Goal: Task Accomplishment & Management: Manage account settings

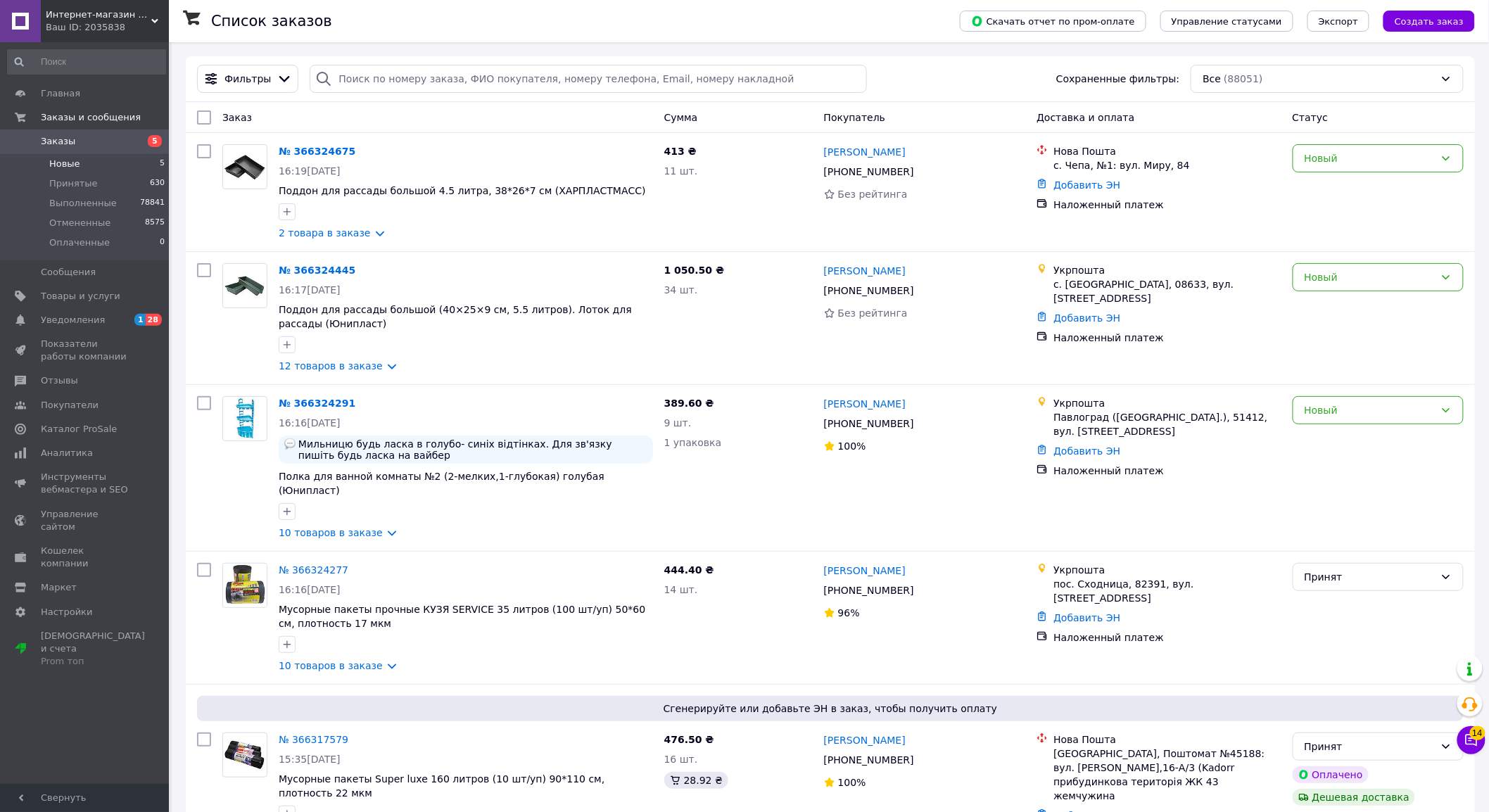
click at [96, 161] on li "Новые 5" at bounding box center [86, 164] width 173 height 20
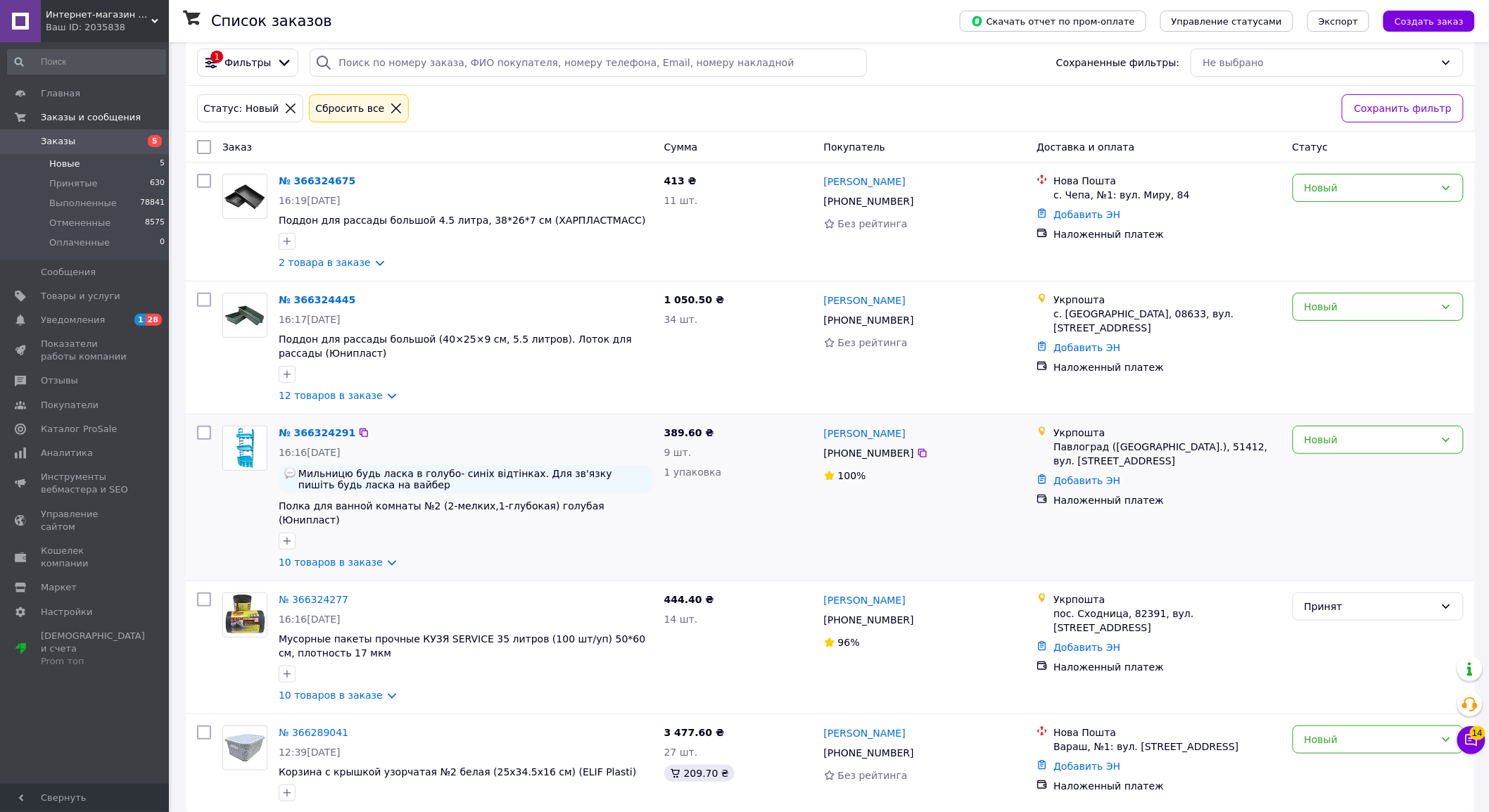
scroll to position [21, 0]
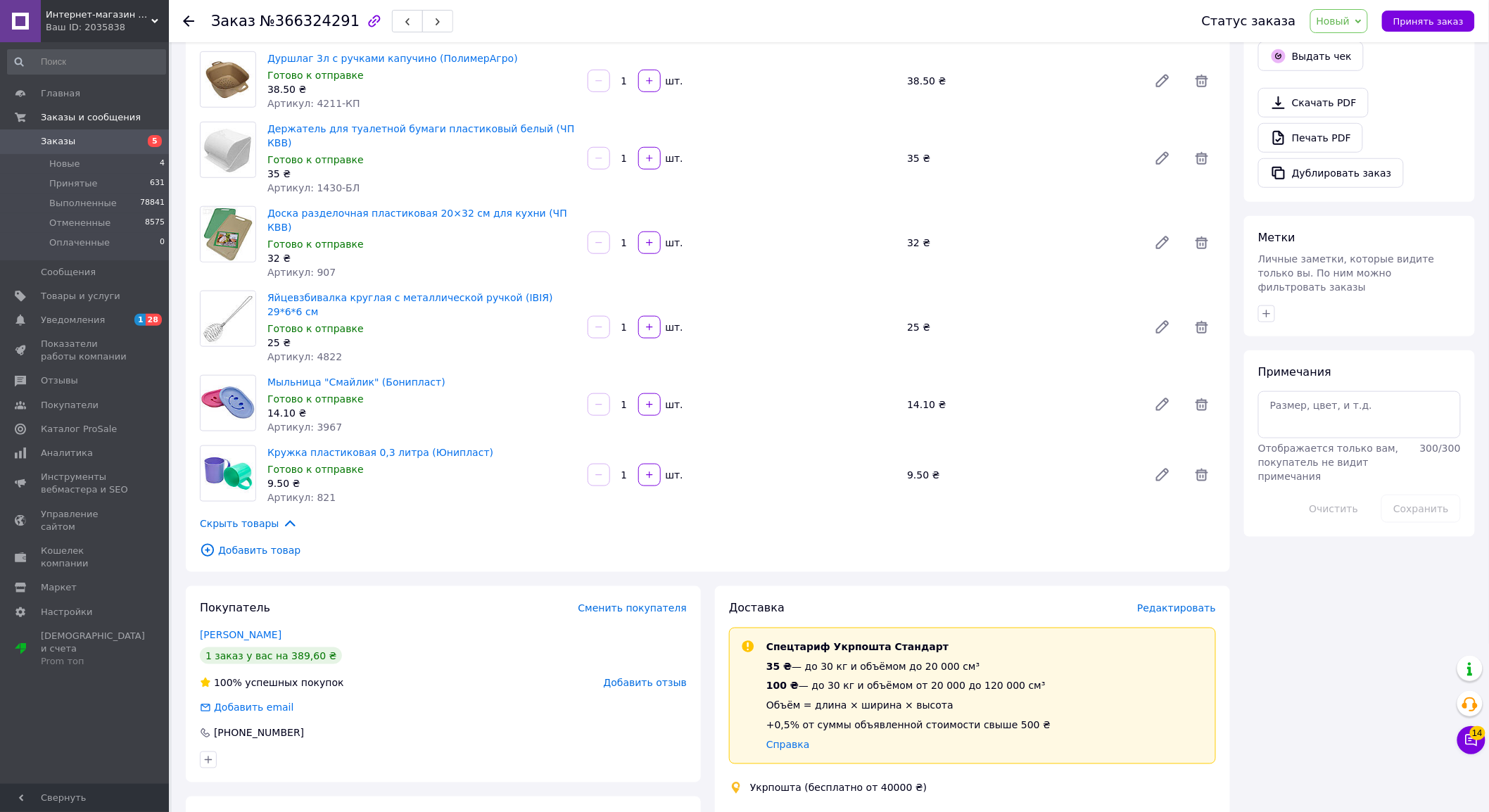
scroll to position [546, 0]
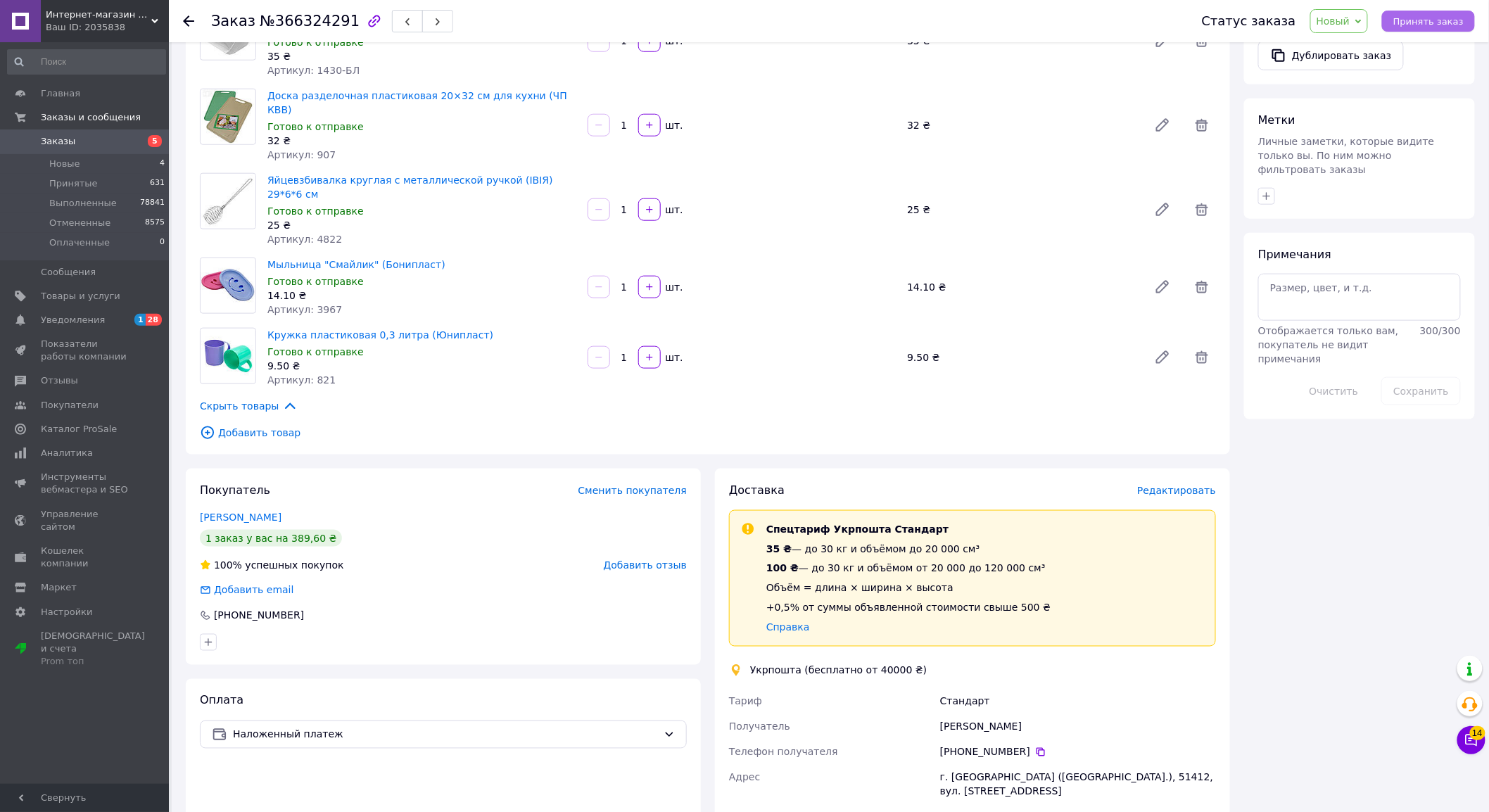
click at [1424, 17] on span "Принять заказ" at bounding box center [1428, 22] width 71 height 11
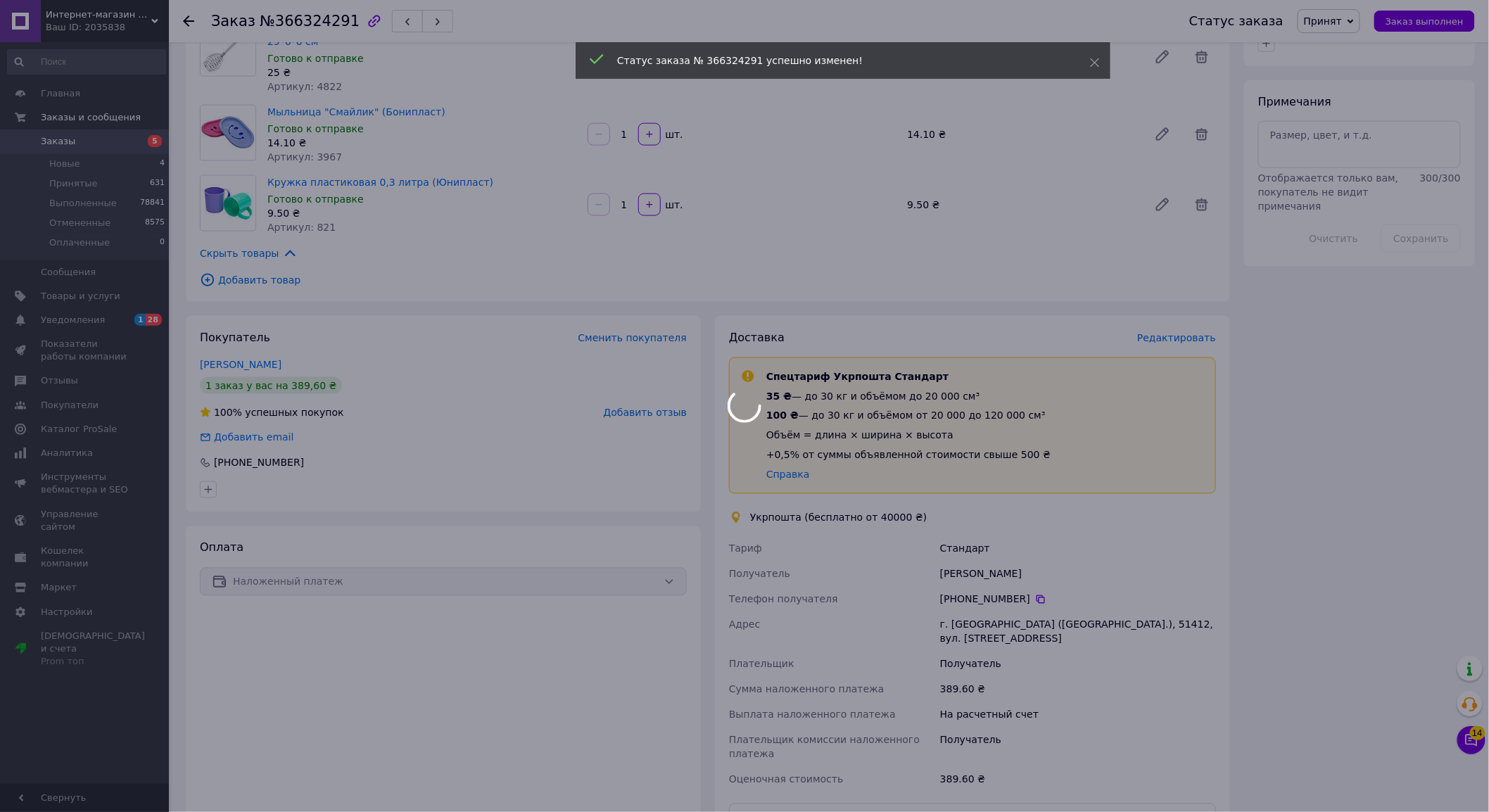
scroll to position [782, 0]
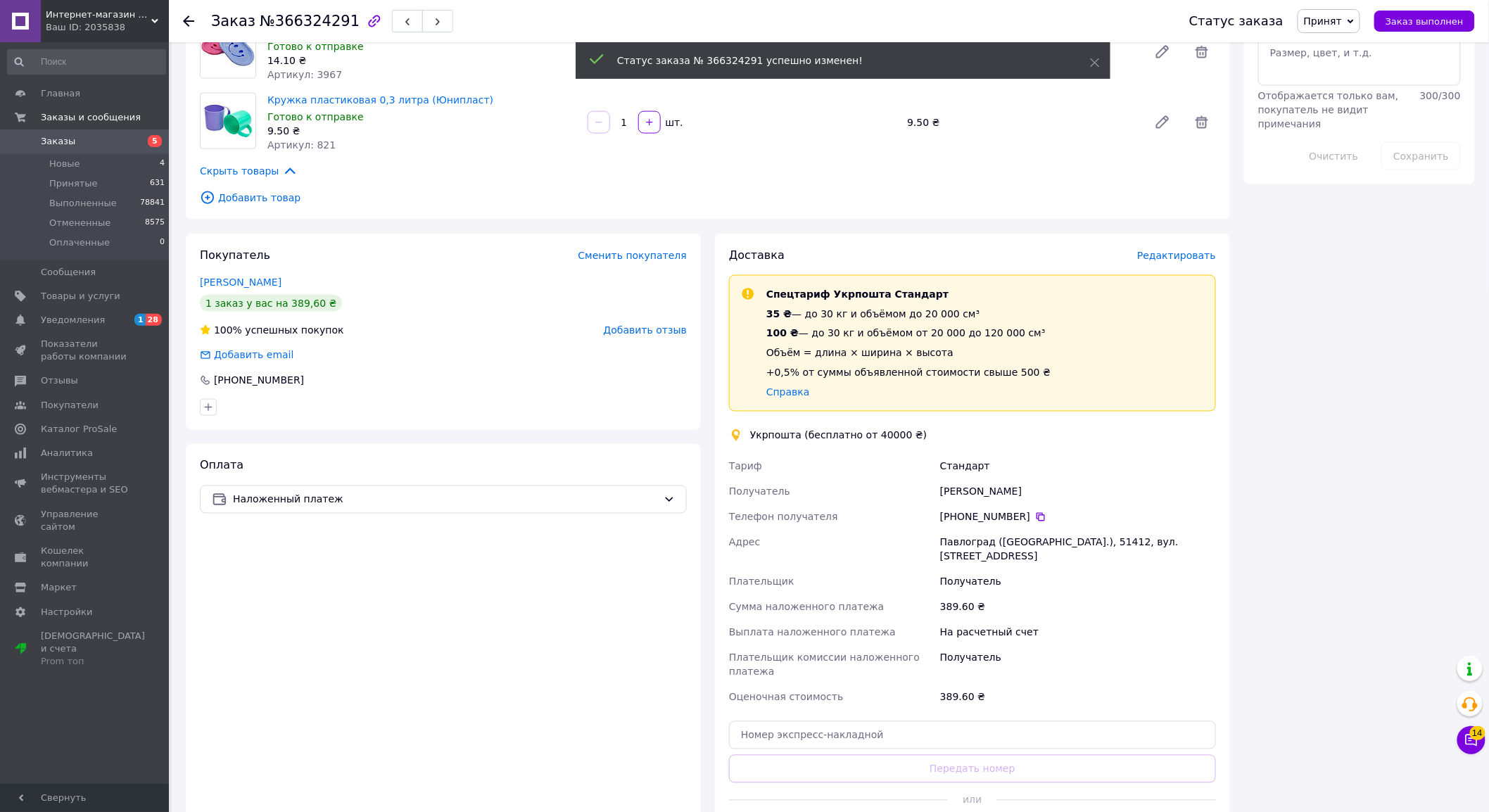
click at [985, 479] on div "Анна Нікітіна" at bounding box center [1078, 492] width 281 height 26
copy div "Нікітіна"
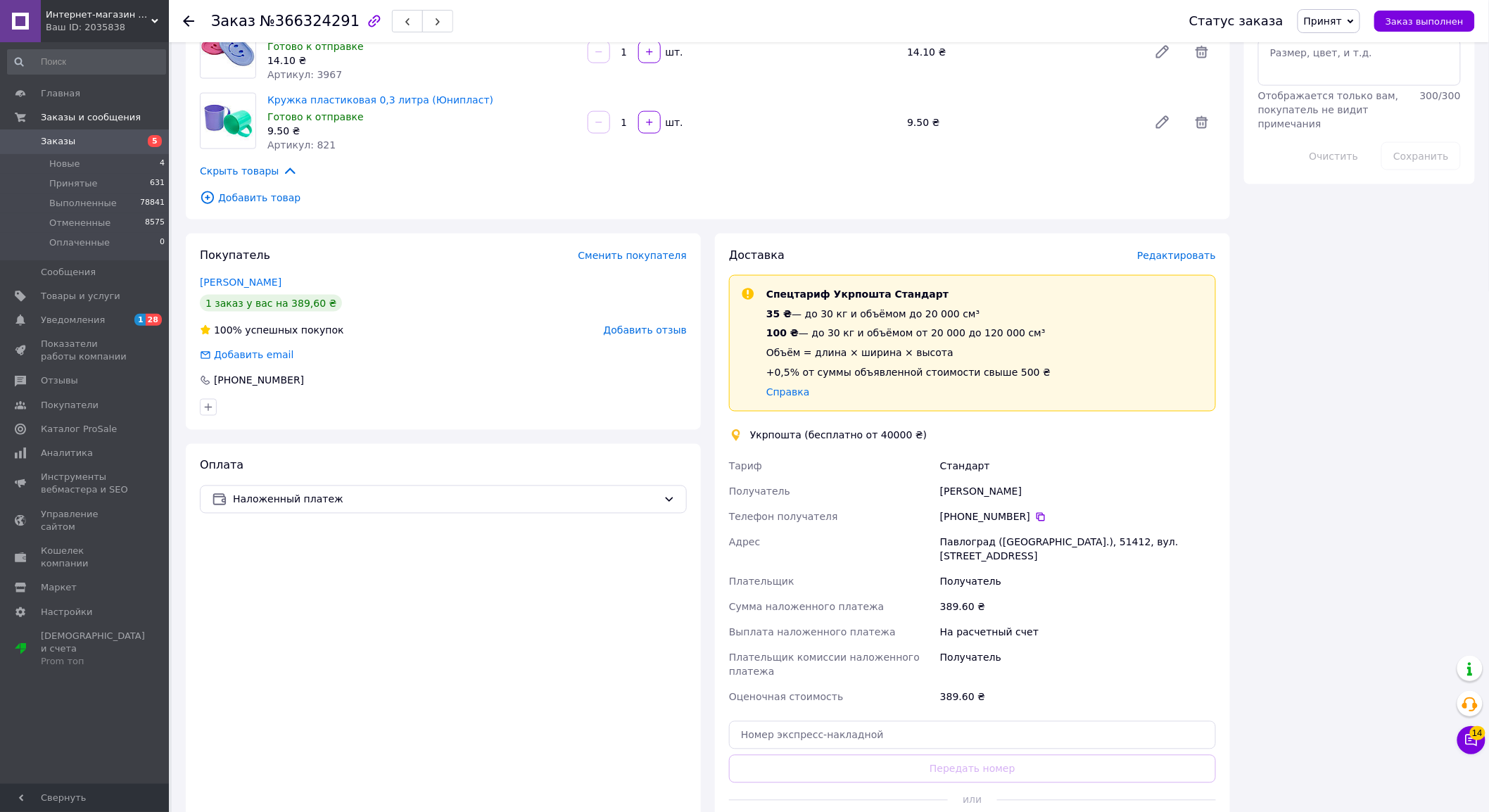
click at [952, 479] on div "Анна Нікітіна" at bounding box center [1078, 492] width 281 height 26
copy div "Анна"
click at [1057, 530] on div "Павлоград ([GEOGRAPHIC_DATA].), 51412, вул. [STREET_ADDRESS]" at bounding box center [1078, 549] width 281 height 40
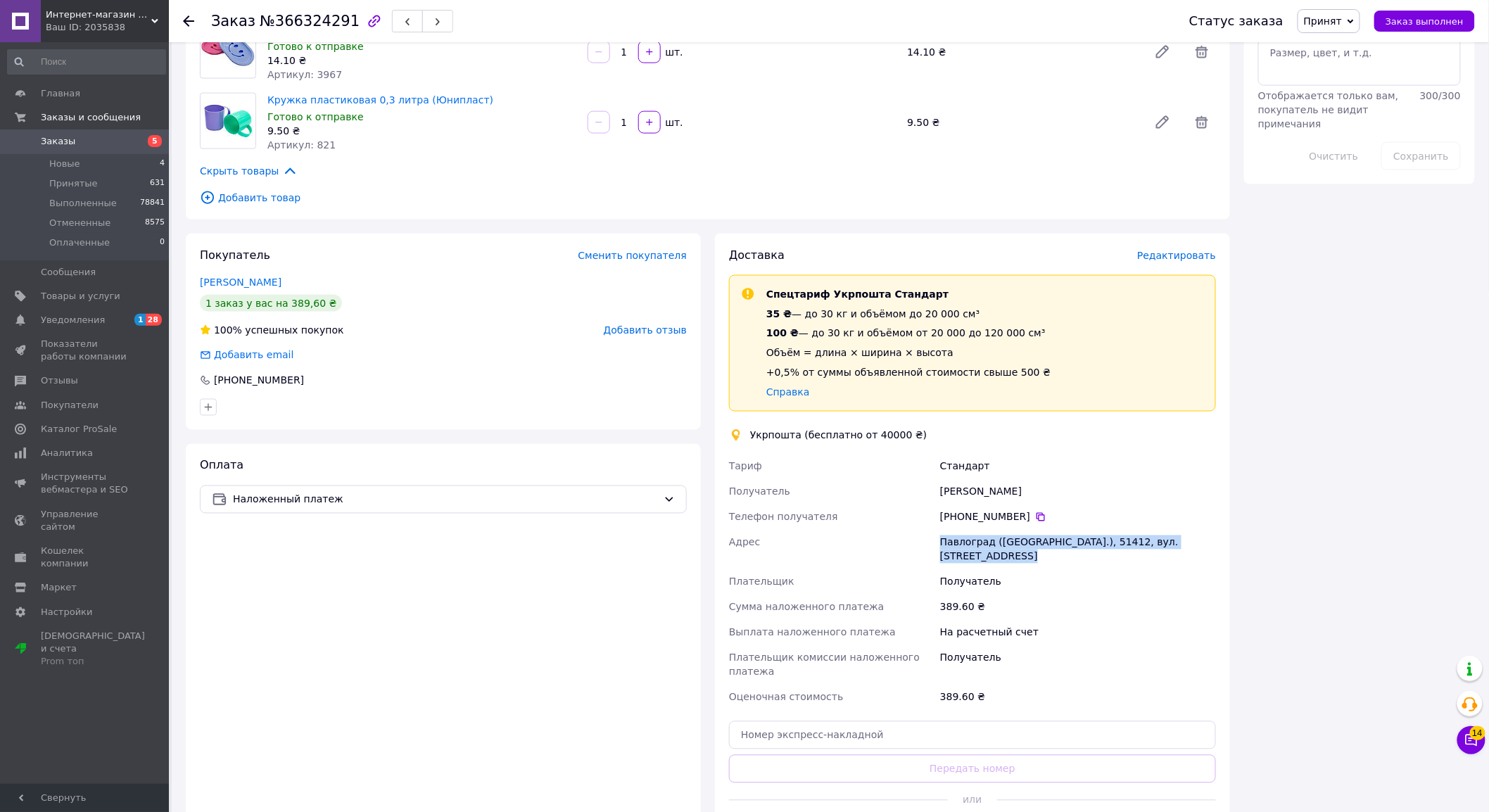
click at [1057, 530] on div "Павлоград ([GEOGRAPHIC_DATA].), 51412, вул. [STREET_ADDRESS]" at bounding box center [1078, 549] width 281 height 40
copy div "Павлоград ([GEOGRAPHIC_DATA].), 51412, вул. [STREET_ADDRESS]"
click at [1035, 512] on icon at bounding box center [1040, 517] width 11 height 11
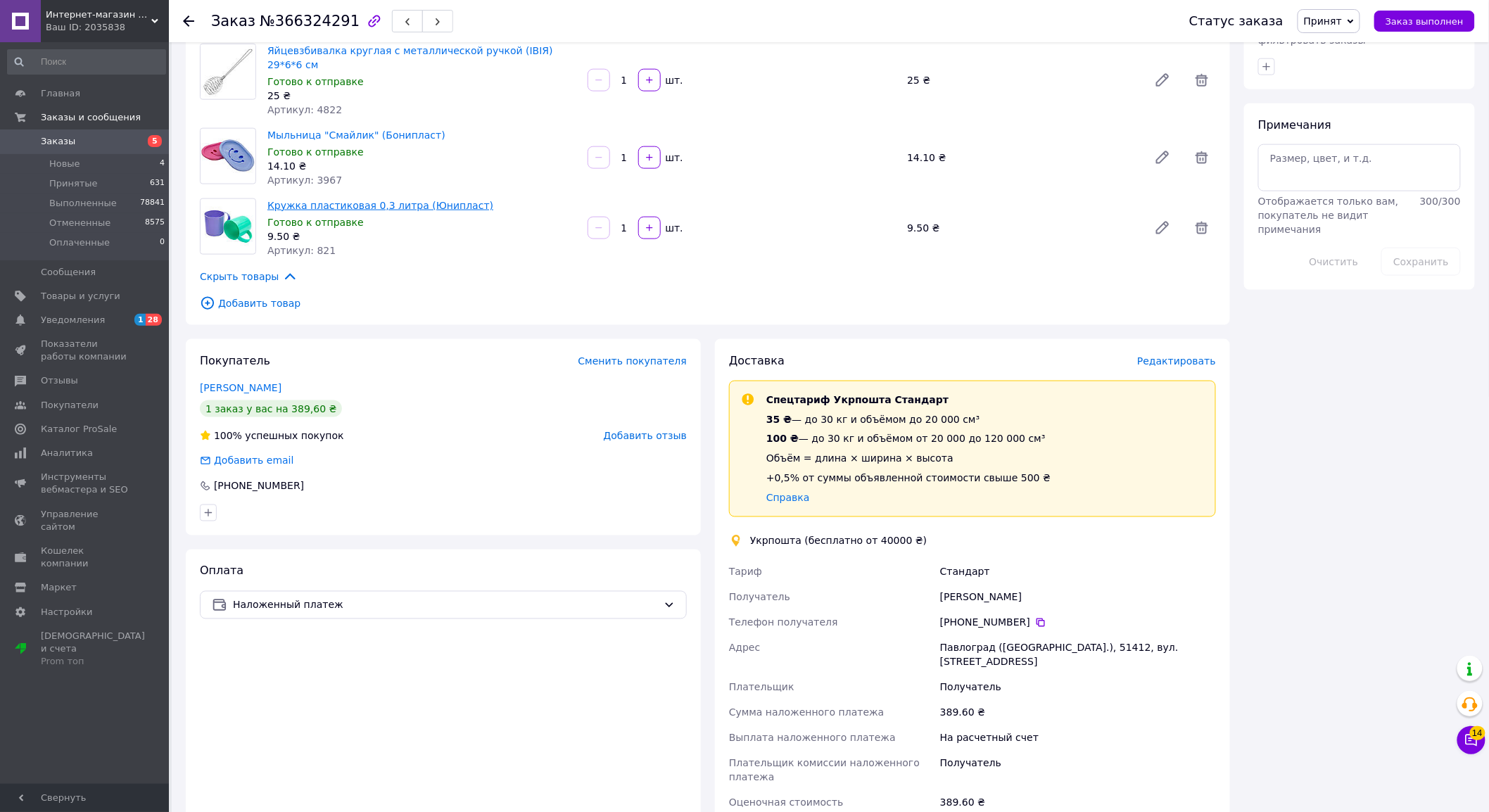
scroll to position [704, 0]
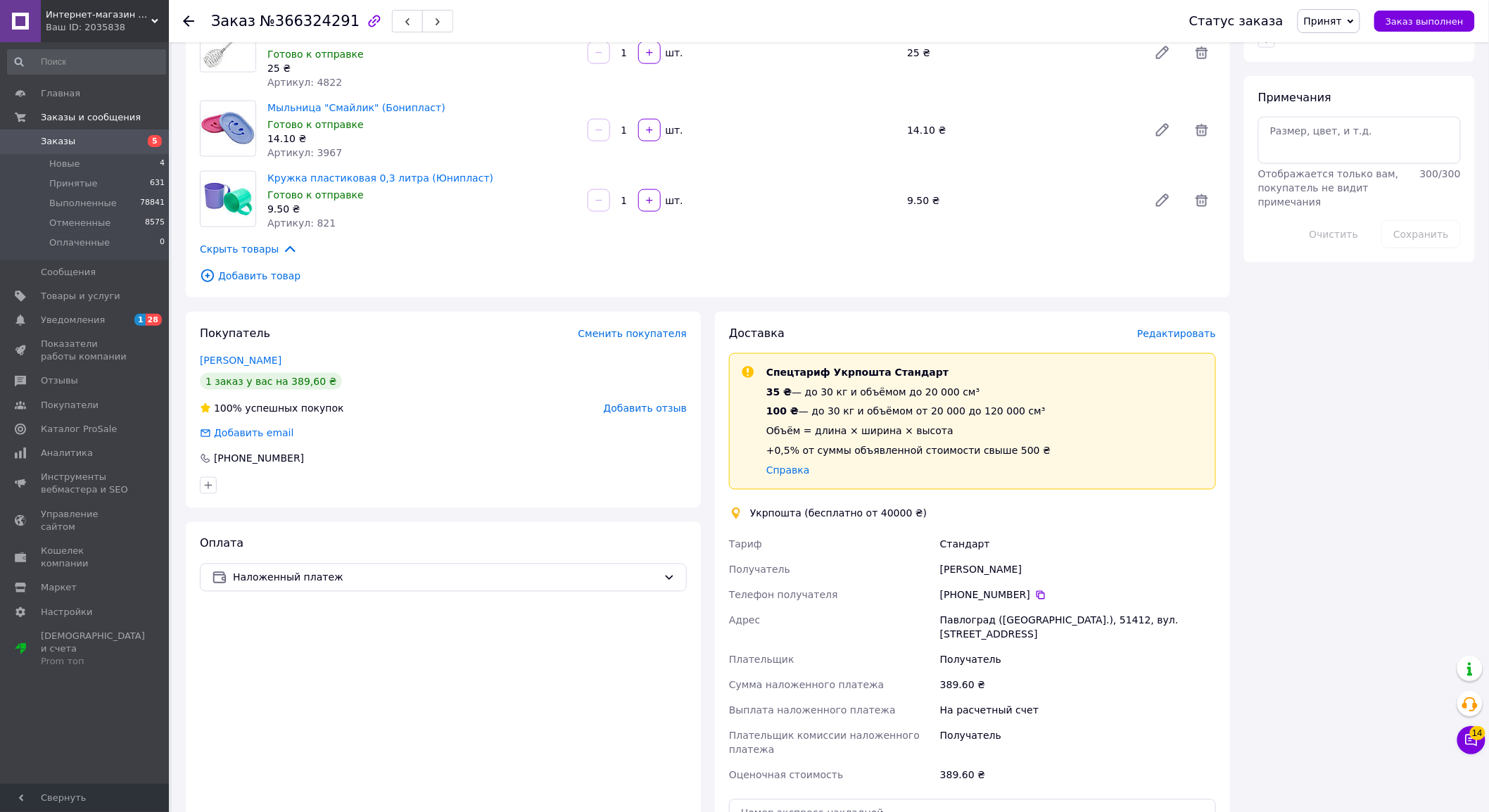
click at [179, 67] on div "Заказ с сайта Мильницю будь ласка в голубо- синіх відтінках. Для зв'язку пишіть…" at bounding box center [708, 211] width 1058 height 1717
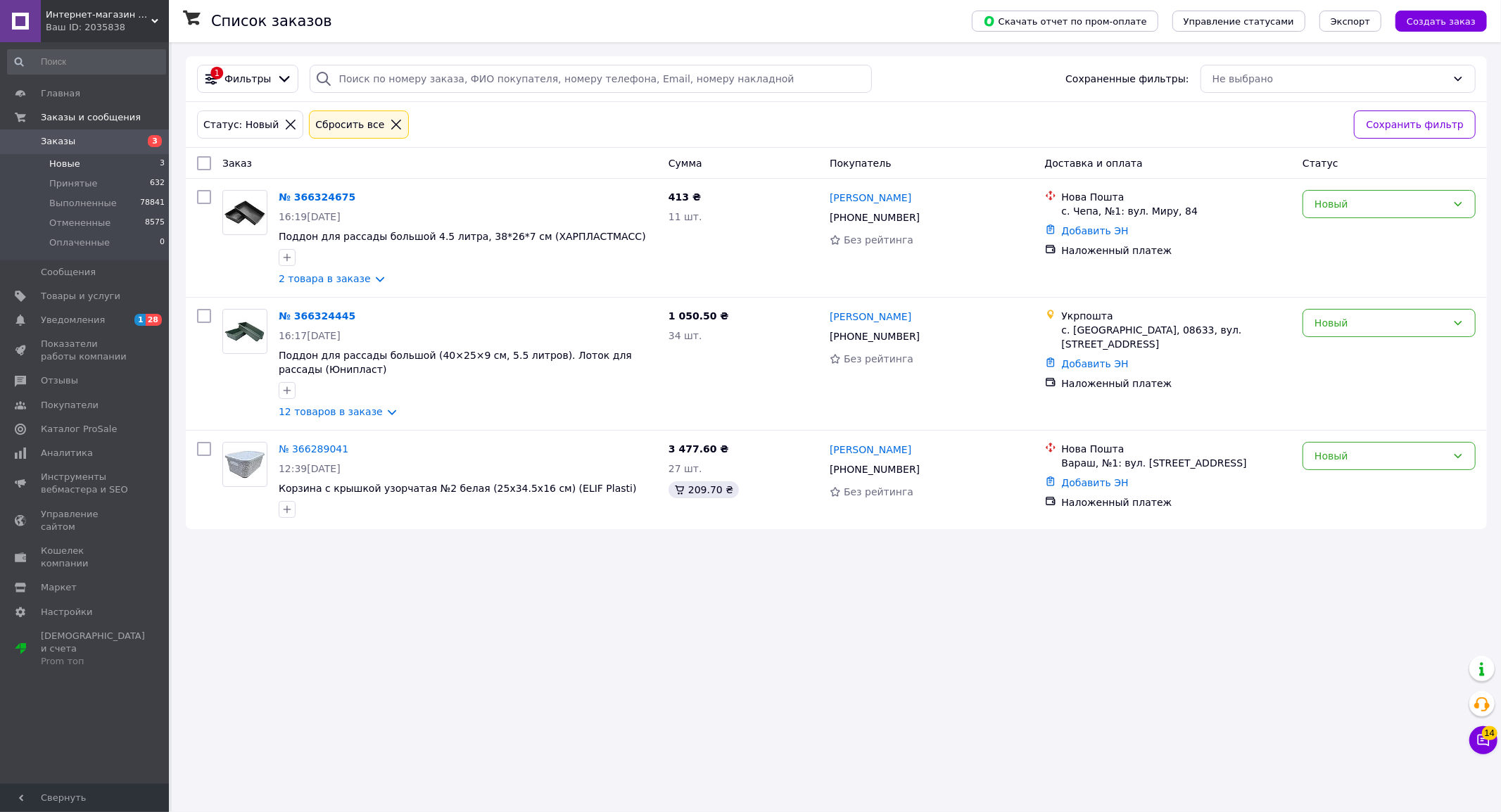
click at [137, 25] on div "Ваш ID: 2035838" at bounding box center [107, 27] width 123 height 13
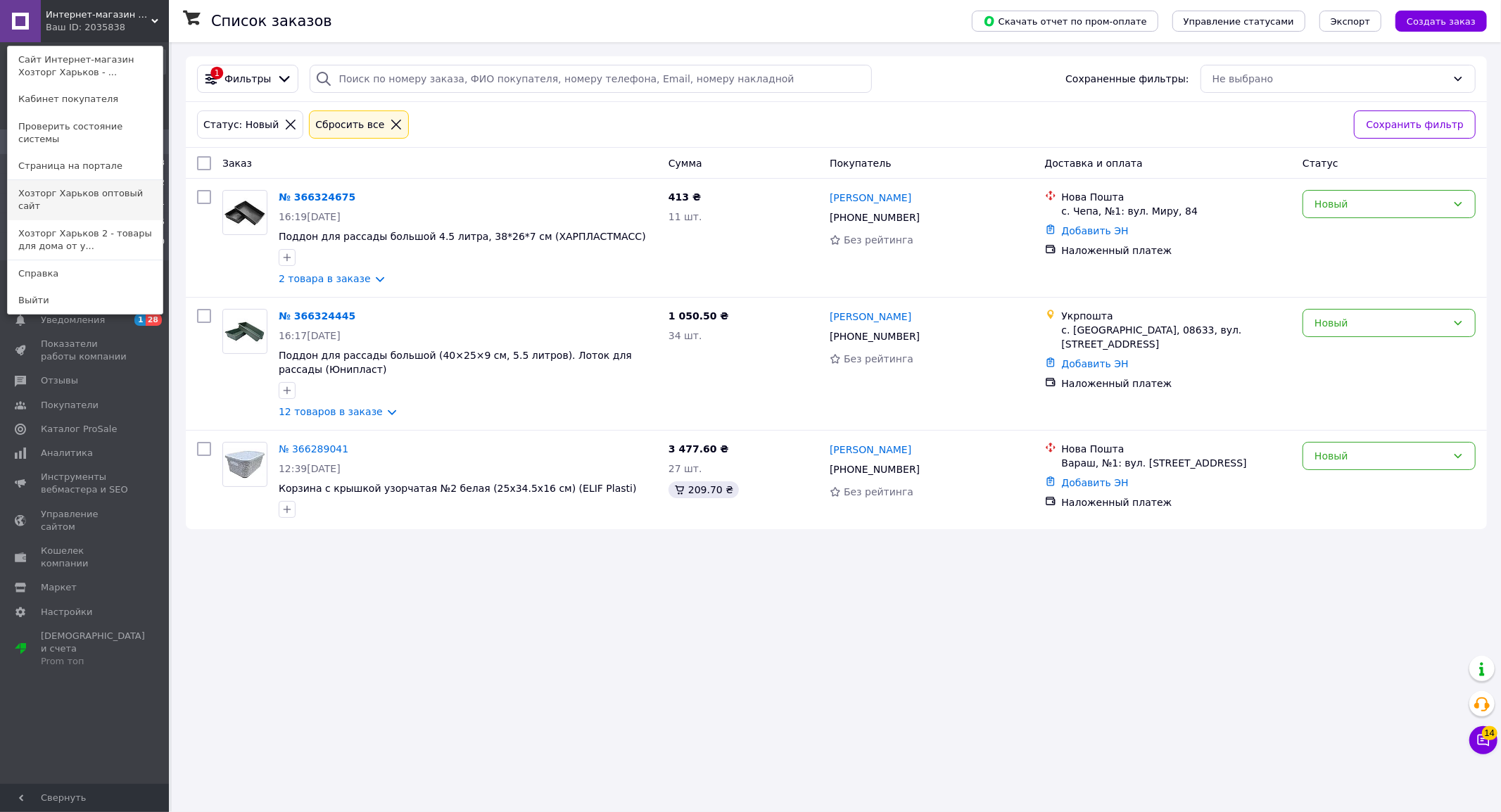
click at [121, 180] on link "Хозторг Харьков оптовый сайт" at bounding box center [85, 200] width 155 height 40
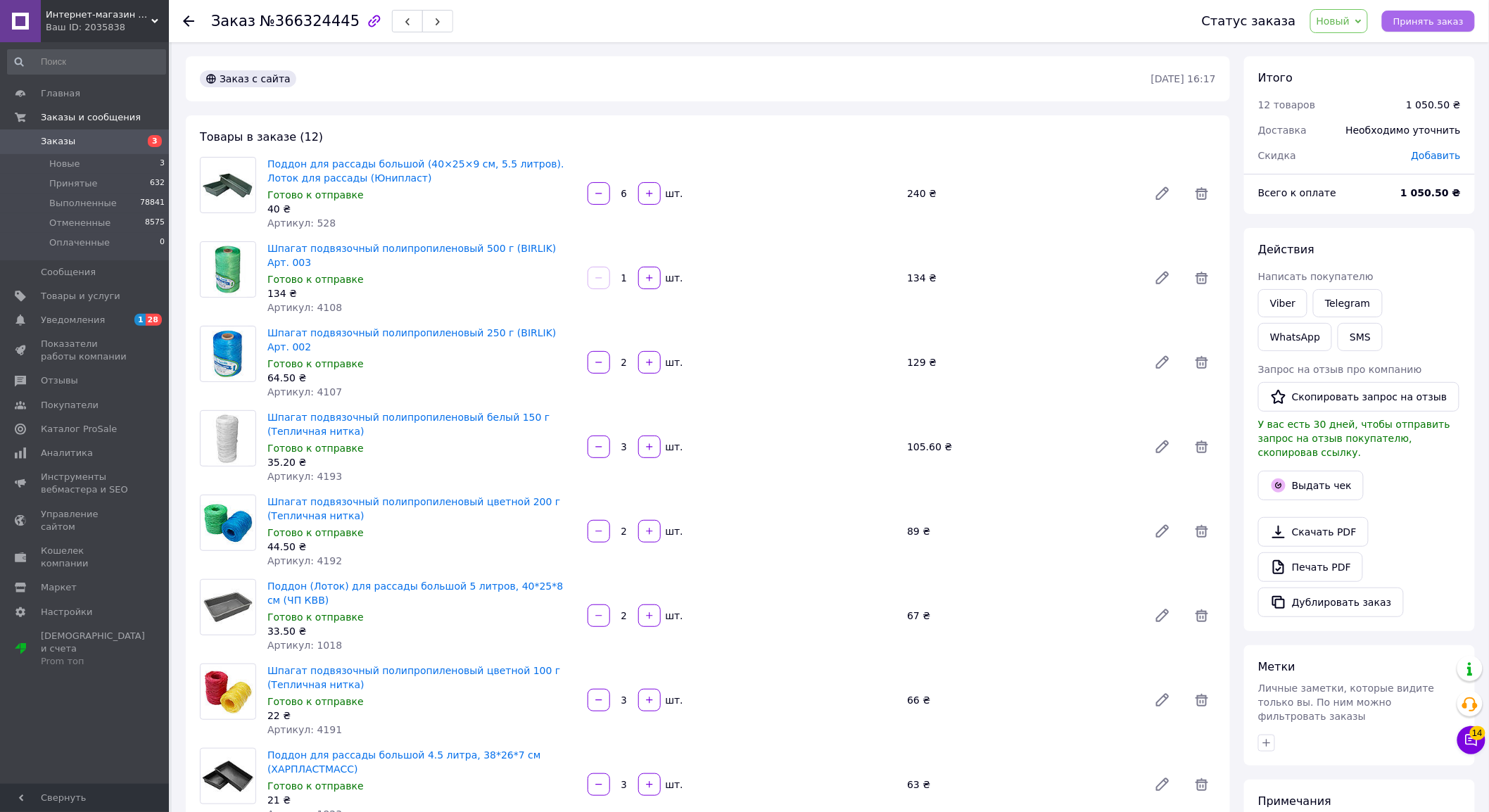
click at [1434, 17] on span "Принять заказ" at bounding box center [1428, 22] width 71 height 11
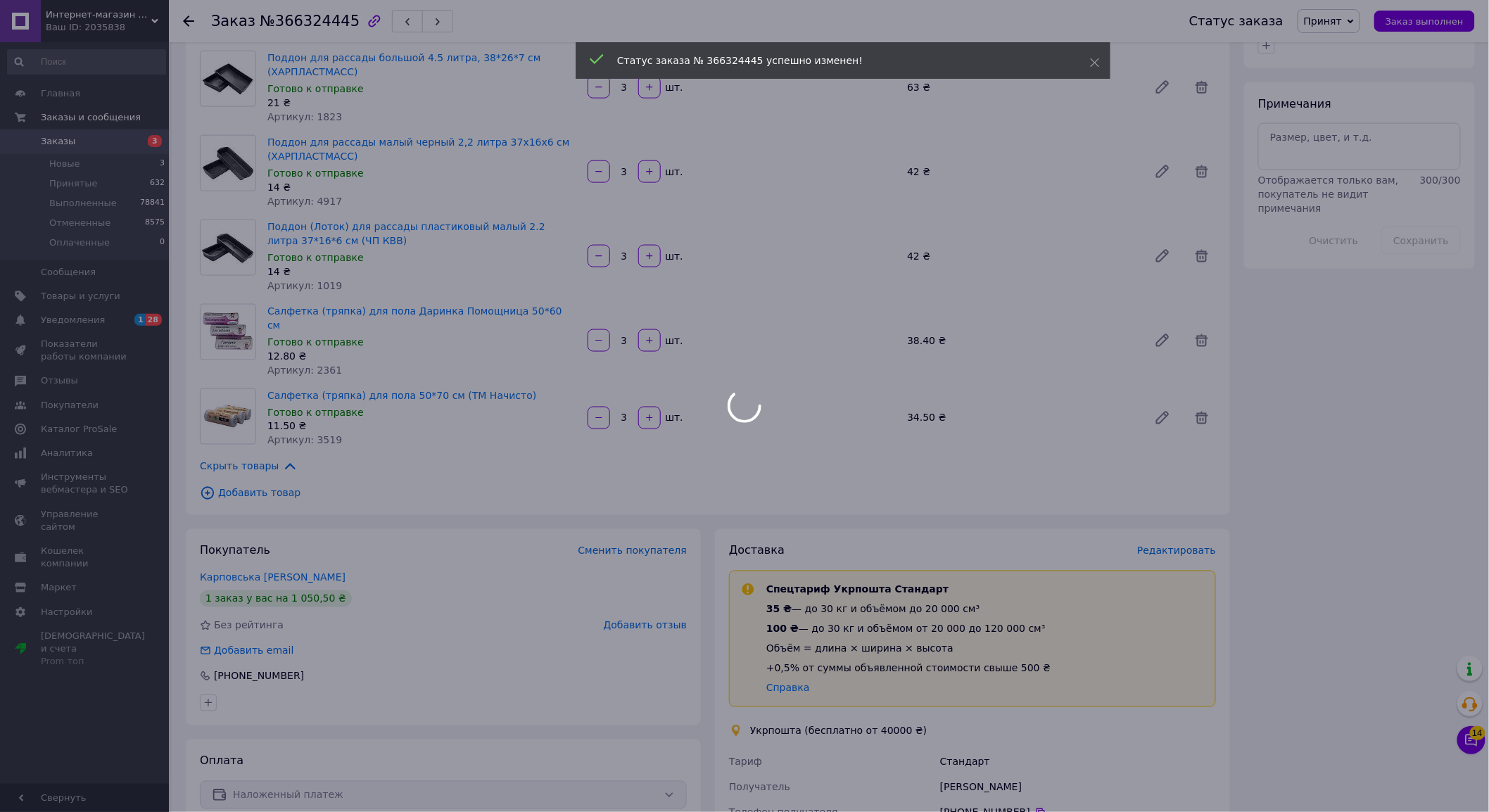
scroll to position [860, 0]
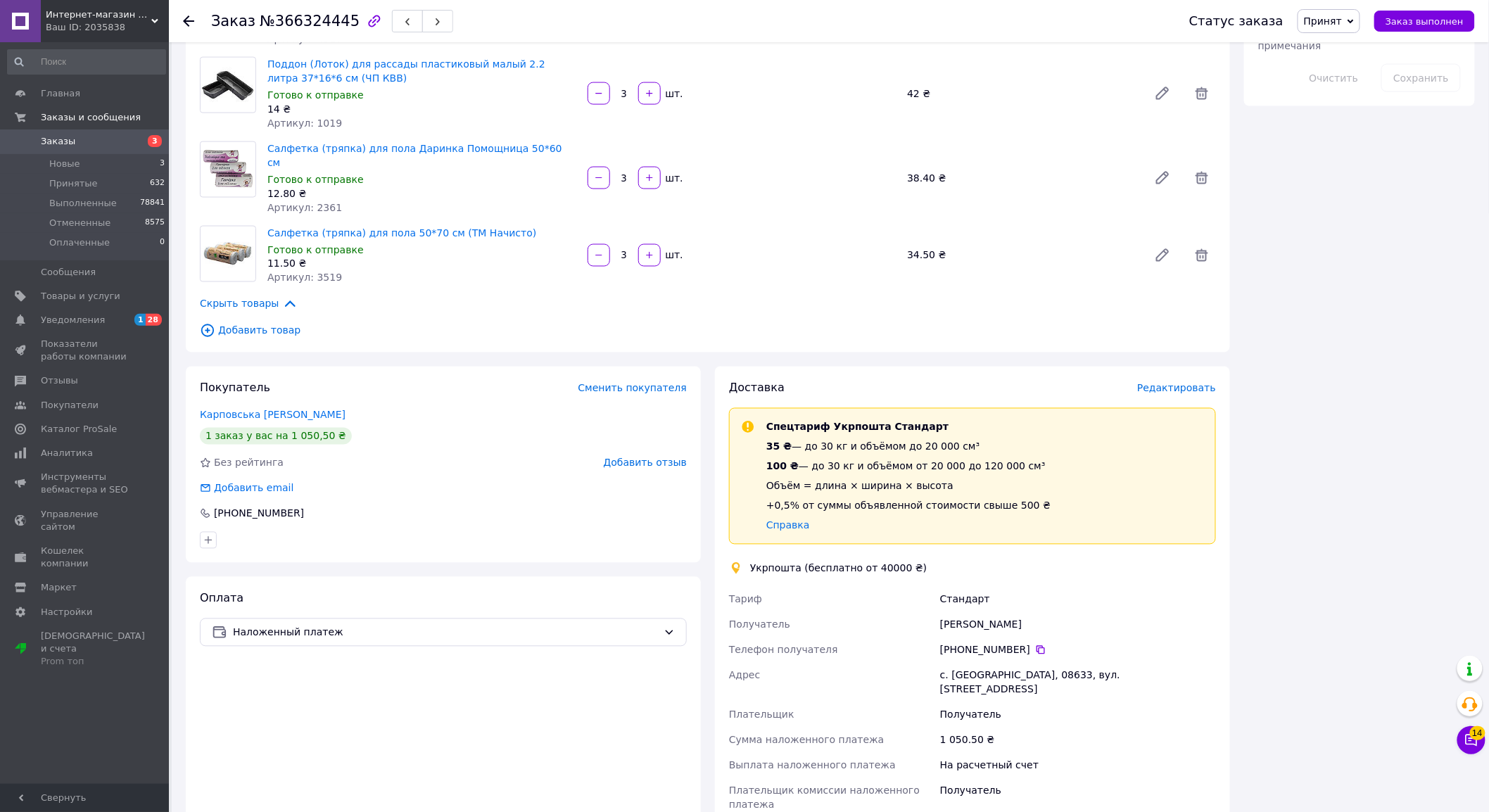
click at [979, 612] on div "Інга Карповська" at bounding box center [1078, 625] width 281 height 26
click at [980, 612] on div "Інга Карповська" at bounding box center [1078, 625] width 281 height 26
copy div "Карповська"
click at [952, 612] on div "Інга Карповська" at bounding box center [1078, 625] width 281 height 26
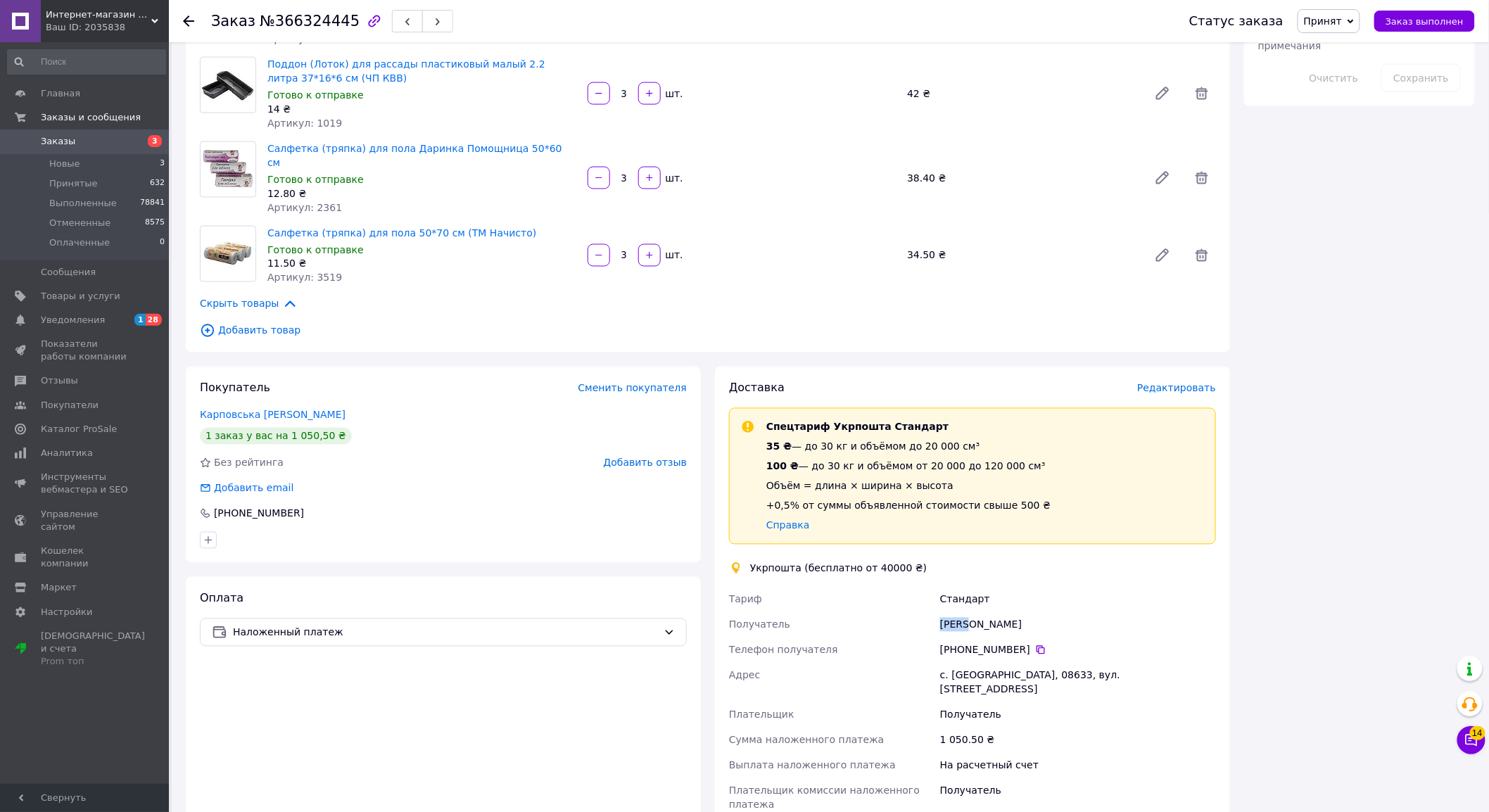
copy div "Інга"
click at [985, 612] on div "Інга Карповська" at bounding box center [1078, 625] width 281 height 26
copy div "Карповська"
click at [946, 612] on div "Інга Карповська" at bounding box center [1078, 625] width 281 height 26
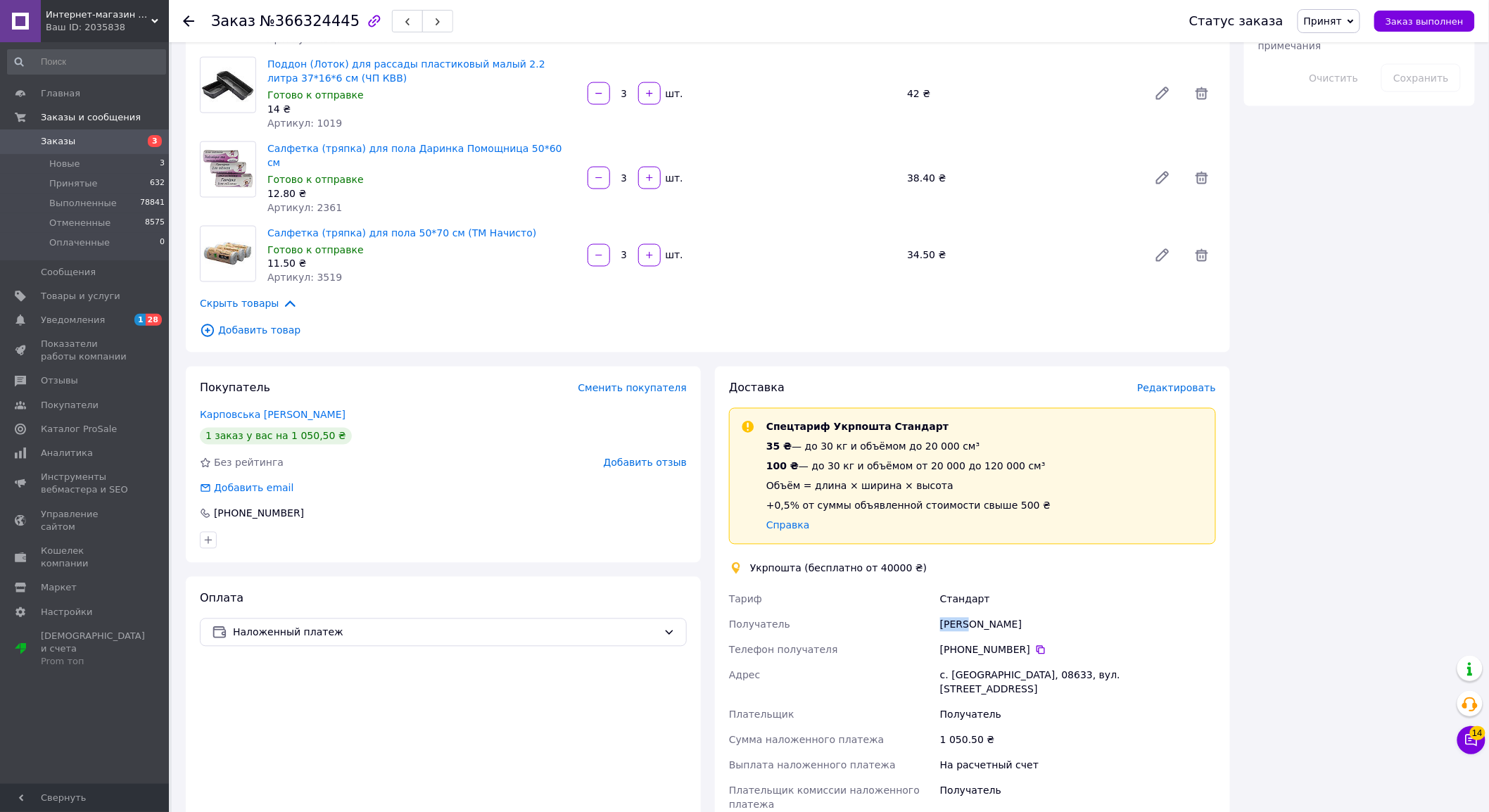
click at [946, 612] on div "Інга Карповська" at bounding box center [1078, 625] width 281 height 26
copy div "Інга"
click at [965, 663] on div "с. Мархалівка, 08633, вул. Шкільна, 13" at bounding box center [1078, 682] width 281 height 40
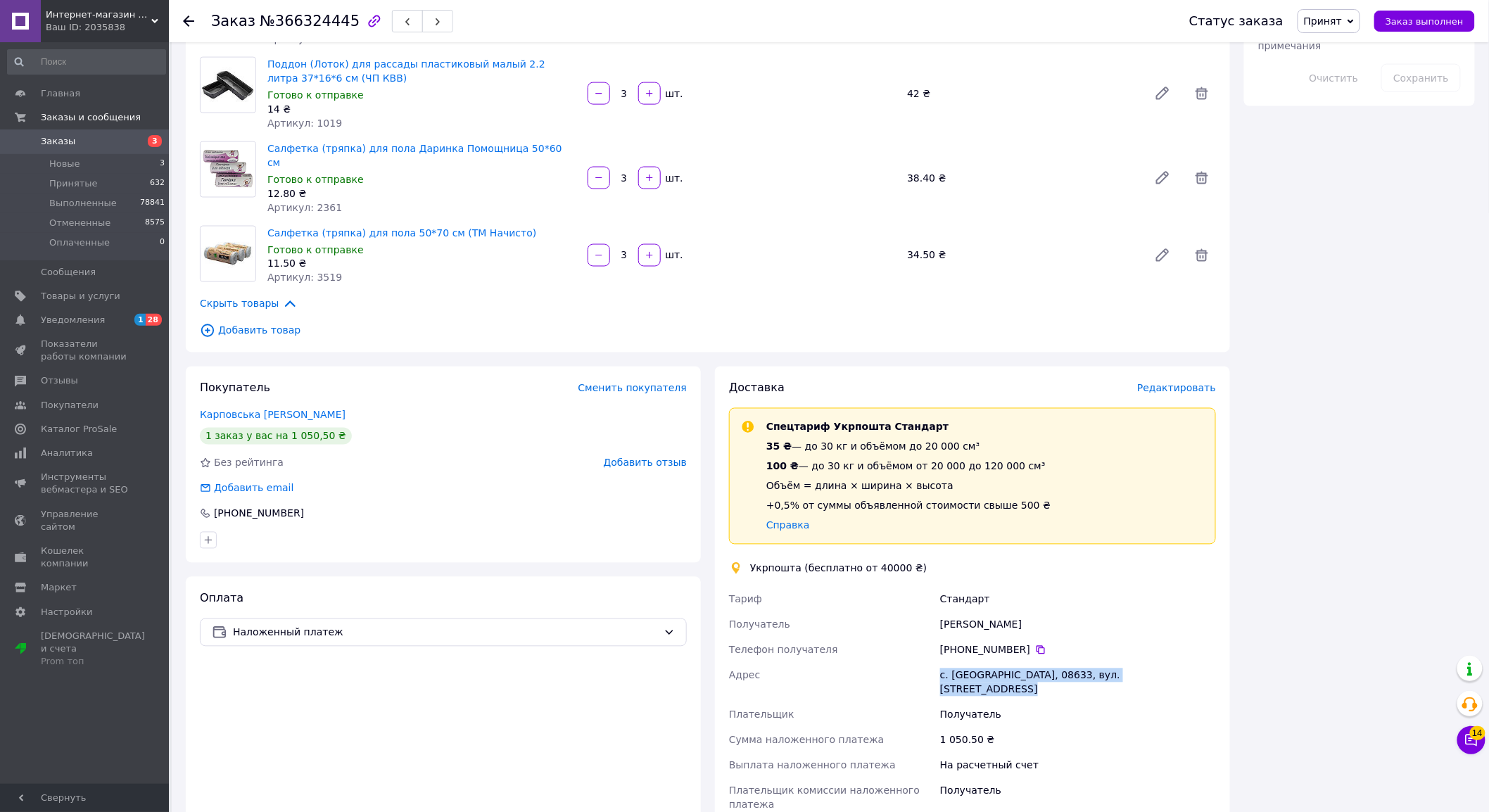
copy div "с. Мархалівка, 08633, вул. Шкільна, 13"
click at [1036, 646] on icon at bounding box center [1040, 650] width 8 height 8
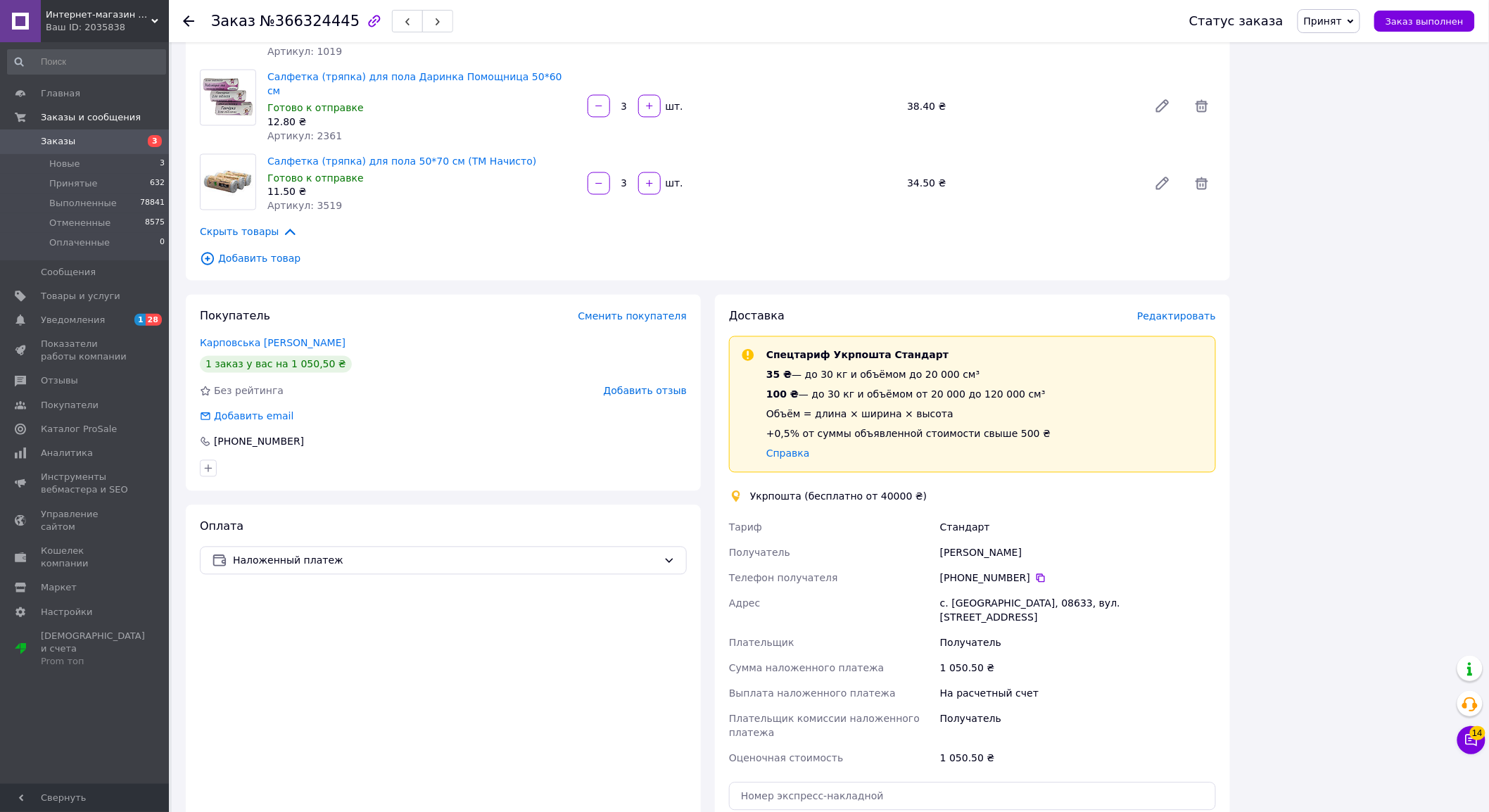
scroll to position [938, 0]
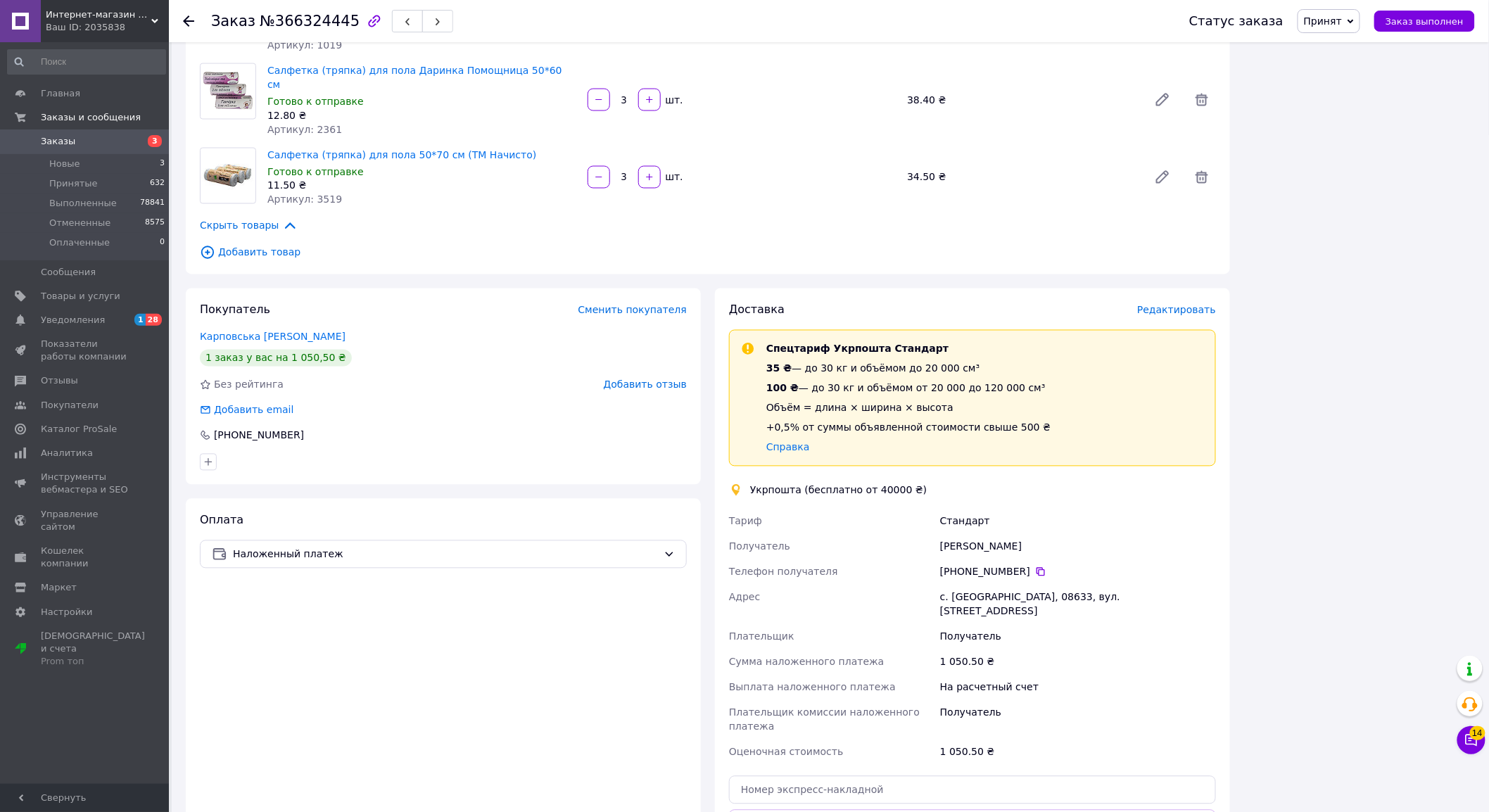
click at [172, 95] on div "Заказ №366324445 Статус заказа Принят Выполнен Отменен Оплаченный Заказ выполне…" at bounding box center [830, 83] width 1317 height 1956
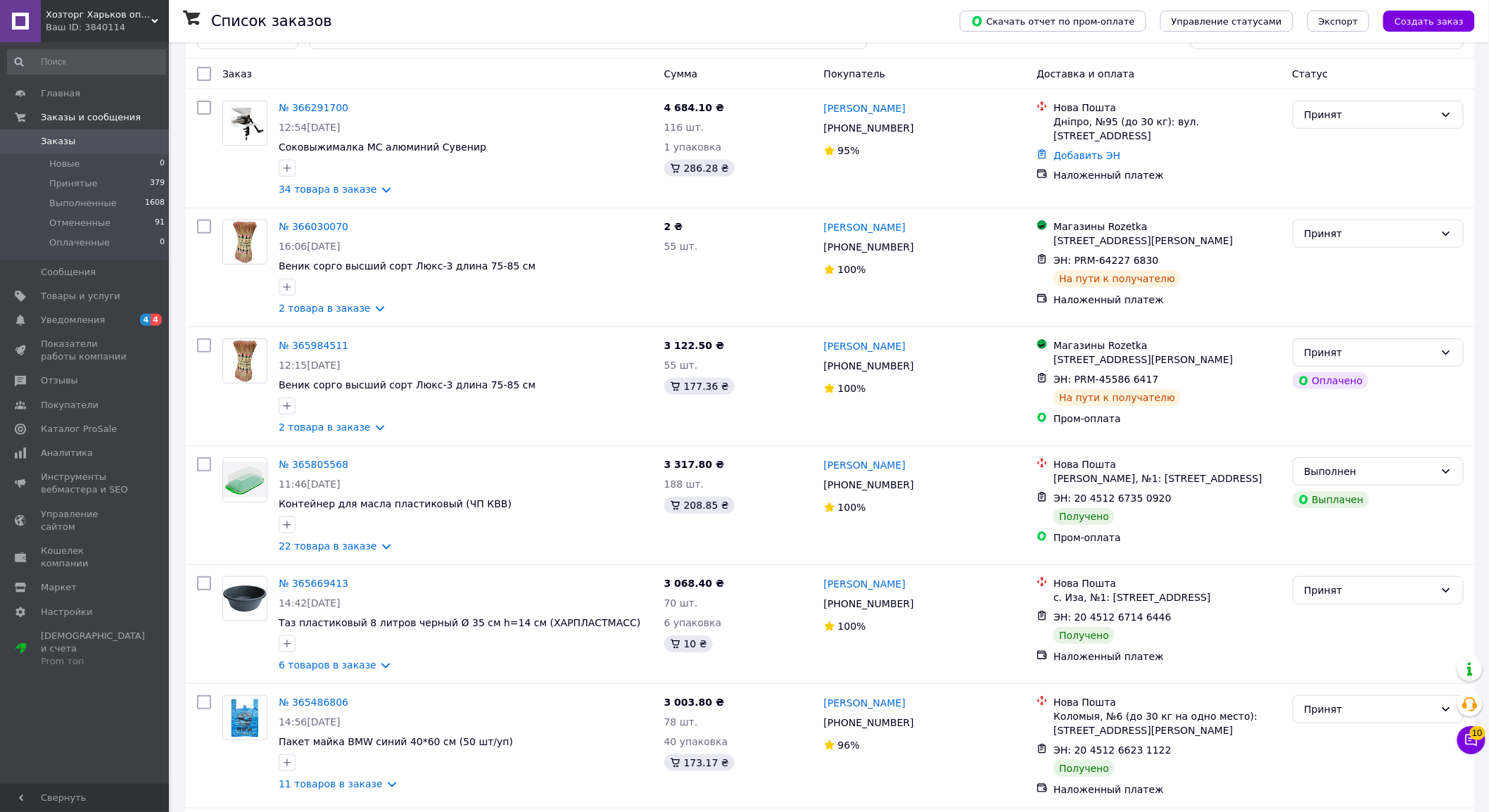
scroll to position [156, 0]
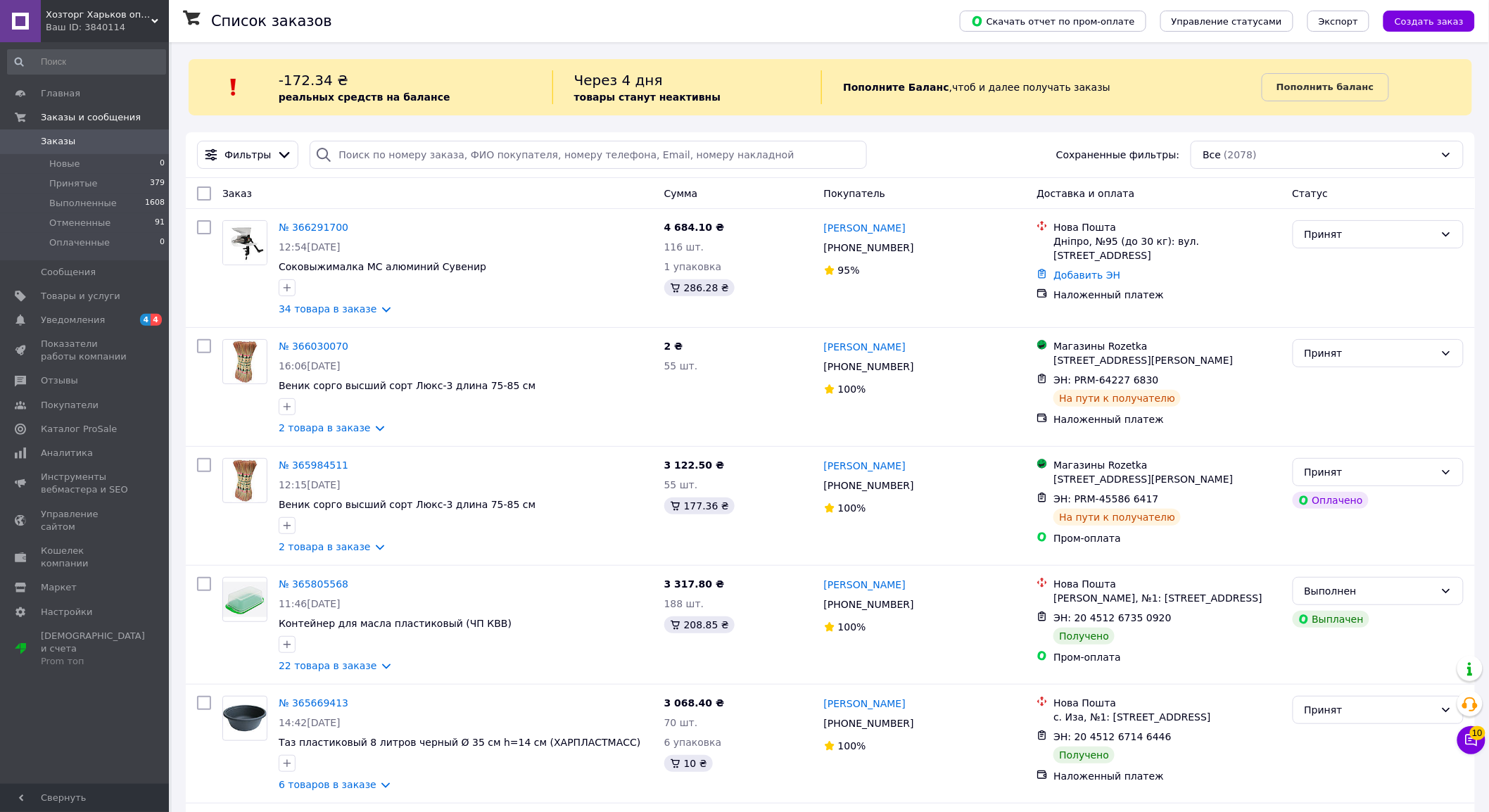
click at [96, 19] on span "Хозторг Харьков оптовый сайт" at bounding box center [98, 14] width 106 height 13
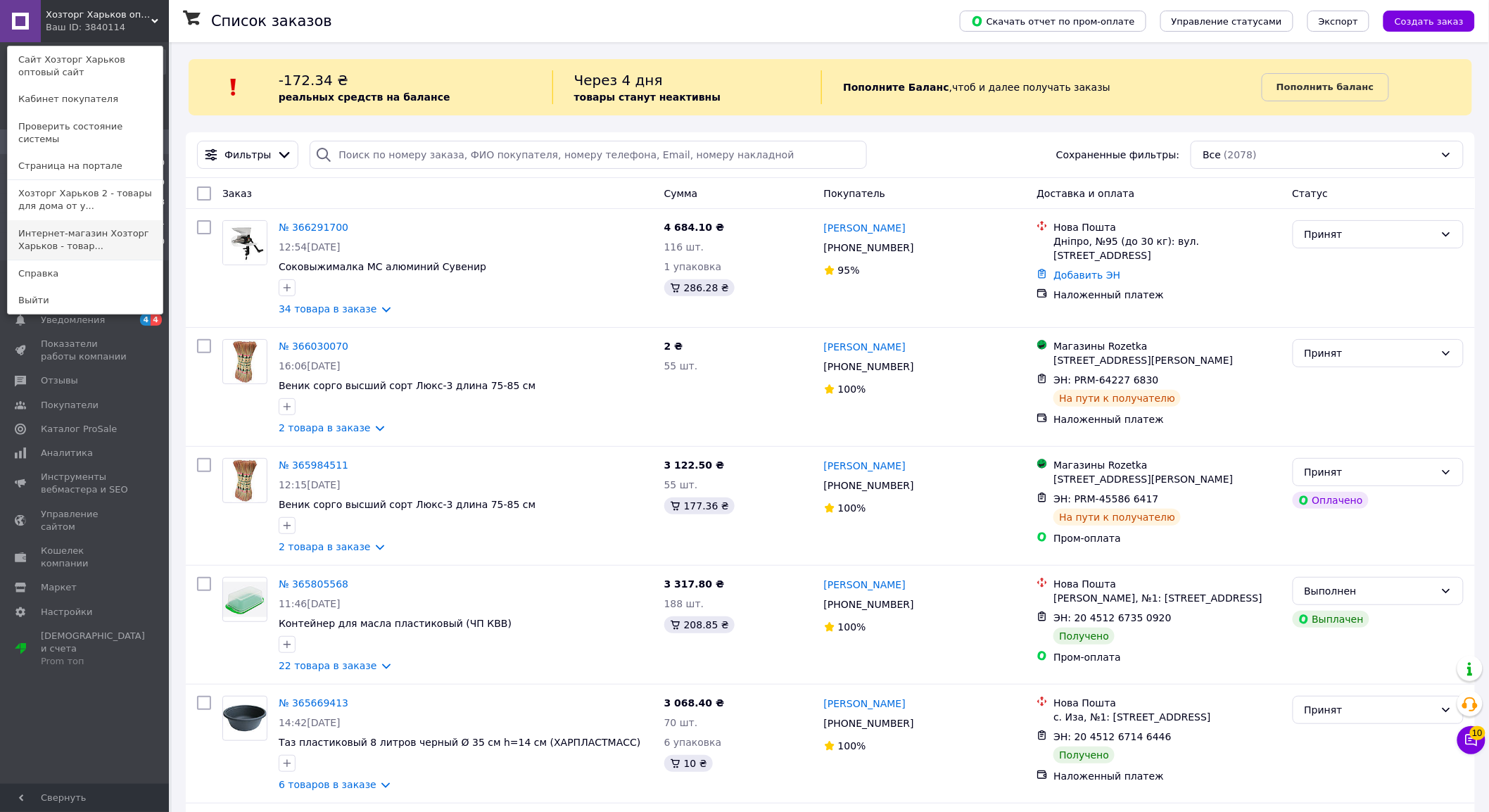
click at [137, 221] on link "Интернет-магазин Хозторг Харьков - товар..." at bounding box center [85, 239] width 155 height 40
